Goal: Task Accomplishment & Management: Use online tool/utility

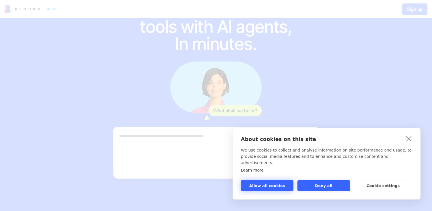
click at [270, 187] on button "Allow all cookies" at bounding box center [267, 185] width 53 height 11
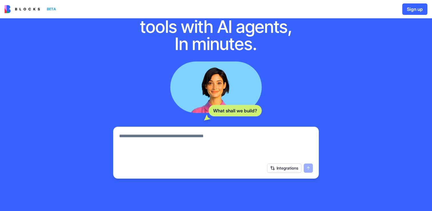
click at [176, 149] on textarea at bounding box center [216, 146] width 194 height 27
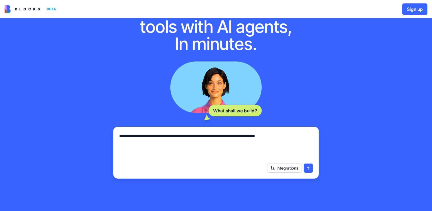
type textarea "**********"
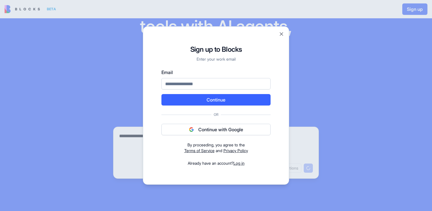
click at [222, 127] on button "Continue with Google" at bounding box center [216, 129] width 109 height 11
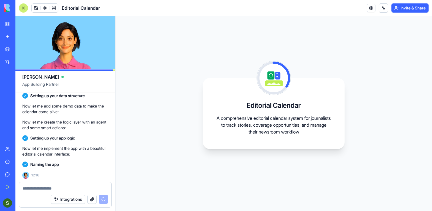
scroll to position [135, 0]
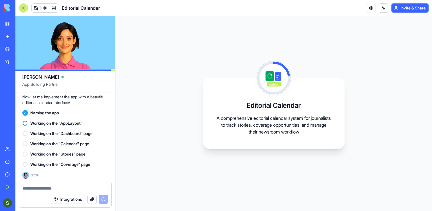
drag, startPoint x: 27, startPoint y: 162, endPoint x: 361, endPoint y: 2, distance: 371.0
click at [0, 0] on div "BETA My Workspace New app Marketplace Integrations Recent Untitled App AI Logo …" at bounding box center [7, 105] width 15 height 211
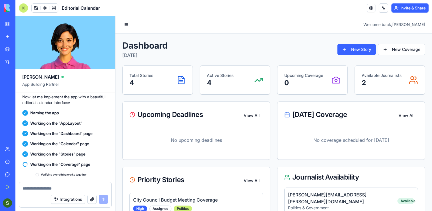
scroll to position [234, 0]
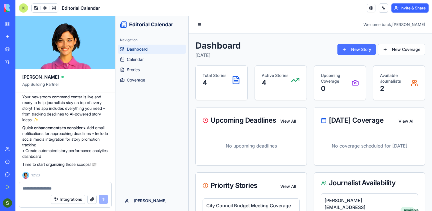
click at [358, 48] on button "New Story" at bounding box center [357, 49] width 38 height 11
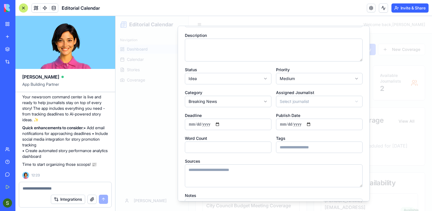
scroll to position [0, 0]
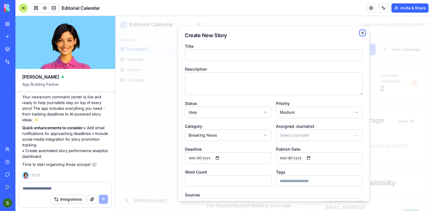
click at [362, 33] on icon "button" at bounding box center [363, 33] width 5 height 5
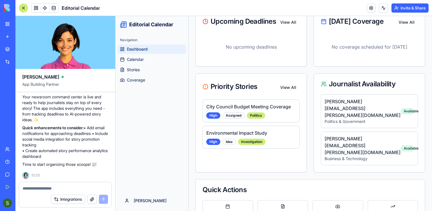
scroll to position [108, 0]
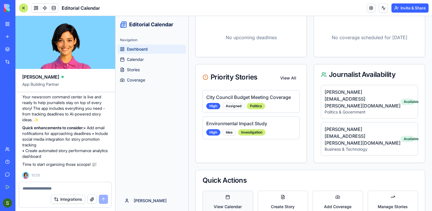
click at [222, 191] on button "View Calendar" at bounding box center [228, 202] width 51 height 23
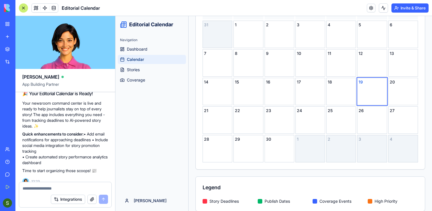
scroll to position [234, 0]
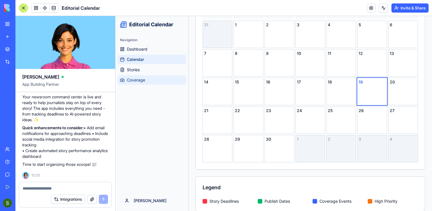
click at [141, 78] on span "Coverage" at bounding box center [136, 80] width 18 height 6
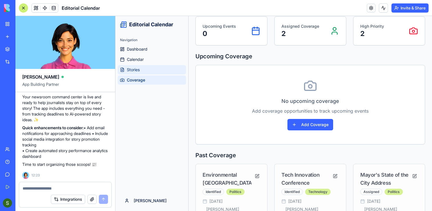
click at [140, 72] on span "Stories" at bounding box center [133, 70] width 13 height 6
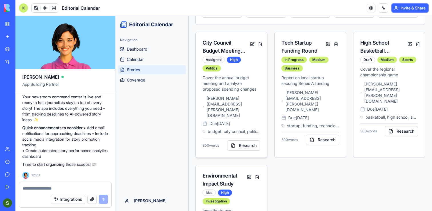
scroll to position [70, 0]
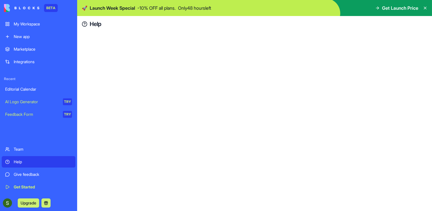
click at [98, 23] on h4 "Help" at bounding box center [96, 24] width 12 height 8
click at [89, 23] on div "Help" at bounding box center [254, 24] width 355 height 16
click at [95, 26] on h4 "Help" at bounding box center [96, 24] width 12 height 8
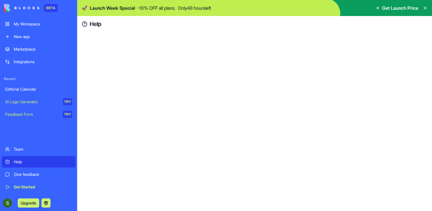
click at [95, 26] on h4 "Help" at bounding box center [96, 24] width 12 height 8
click at [21, 7] on img at bounding box center [21, 8] width 35 height 8
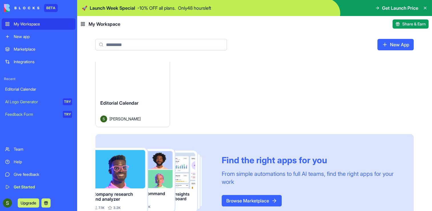
scroll to position [35, 0]
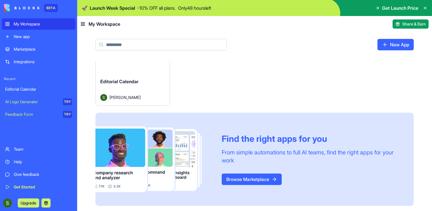
click at [25, 204] on button "Upgrade" at bounding box center [28, 202] width 21 height 9
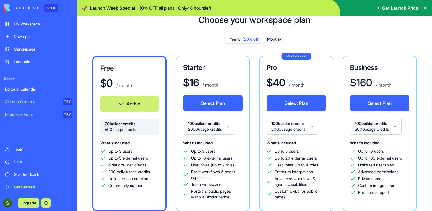
scroll to position [22, 0]
